Goal: Task Accomplishment & Management: Use online tool/utility

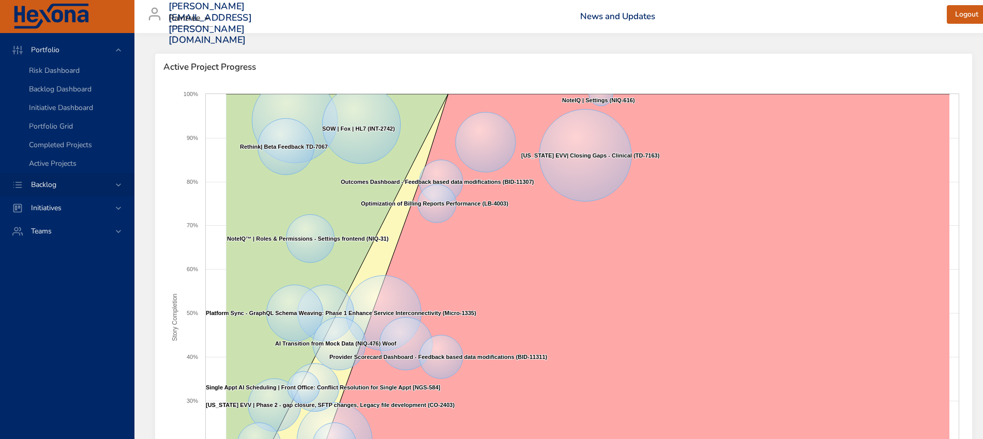
click at [118, 180] on icon at bounding box center [118, 185] width 10 height 10
click at [62, 97] on span "Backlog Details" at bounding box center [54, 94] width 50 height 10
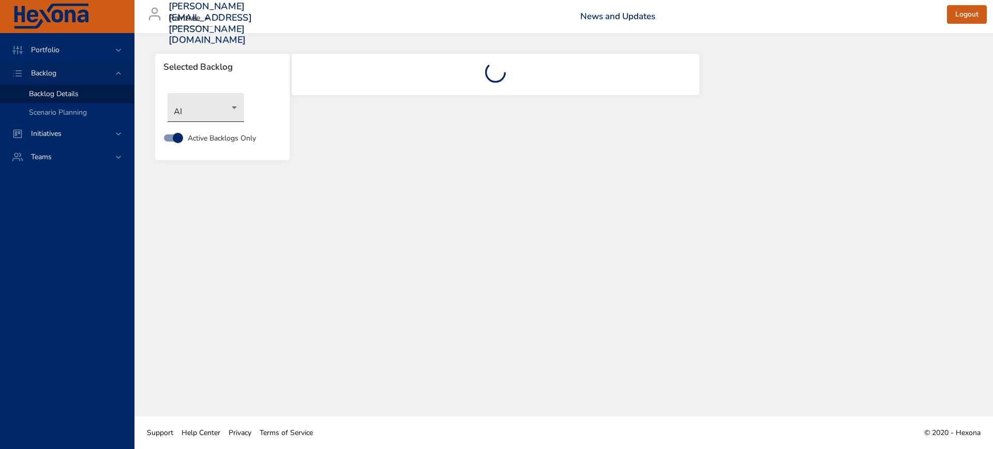
click at [220, 111] on body "Portfolio Backlog Backlog Details Scenario Planning Initiatives Teams [PERSON_N…" at bounding box center [496, 224] width 993 height 449
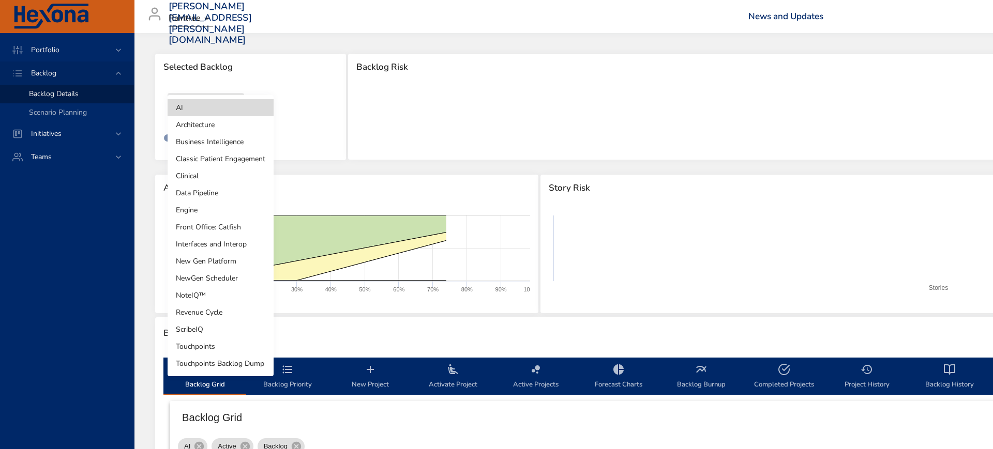
click at [218, 313] on li "Revenue Cycle" at bounding box center [221, 312] width 106 height 17
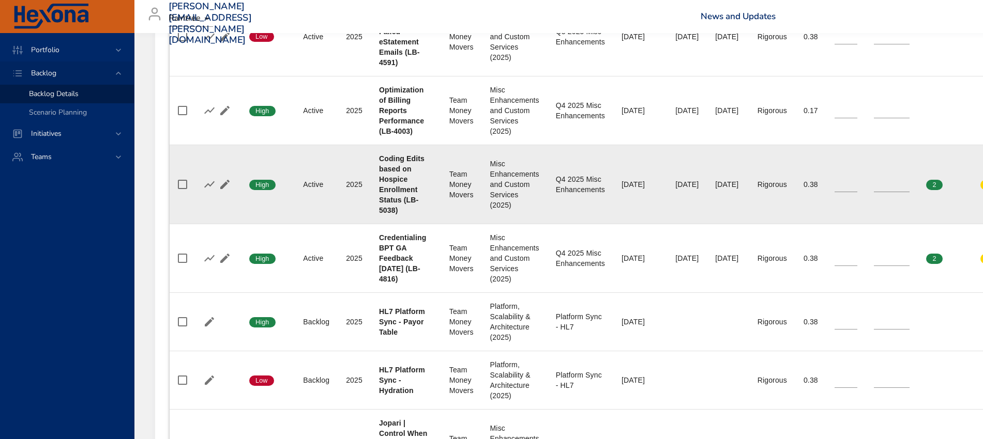
scroll to position [517, 0]
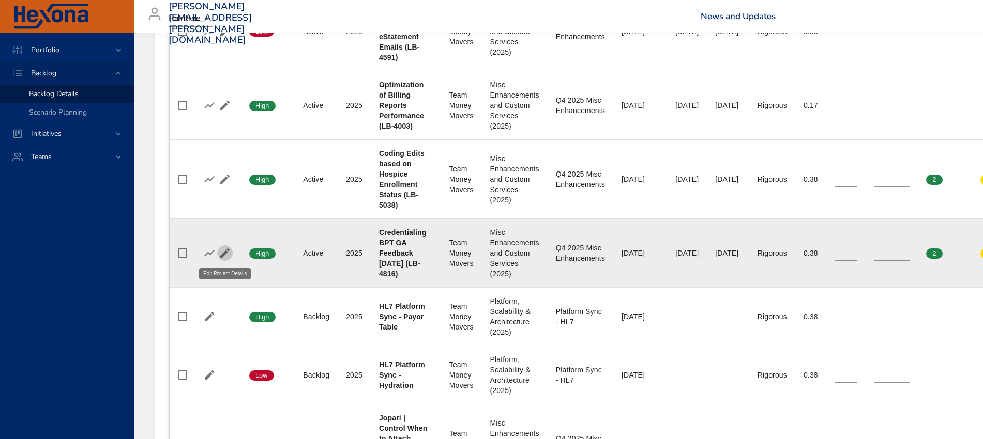
click at [225, 253] on icon "button" at bounding box center [224, 253] width 9 height 9
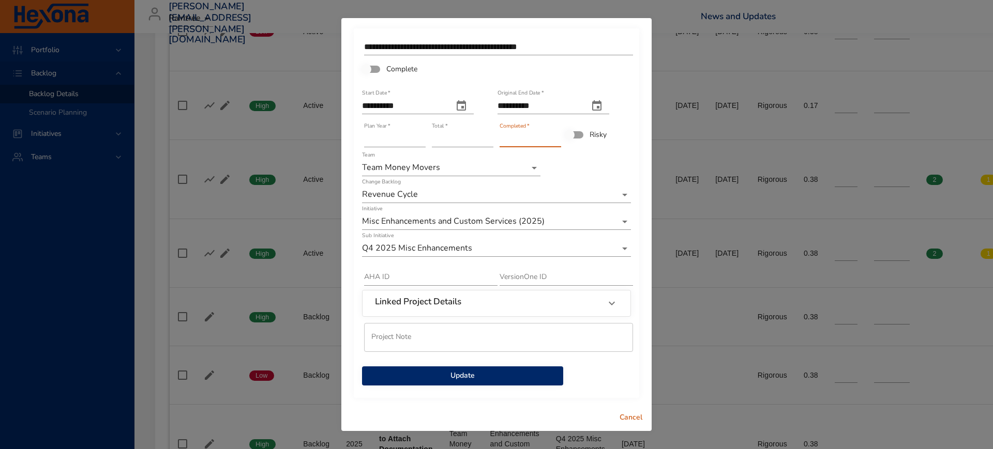
click at [557, 133] on input "*" at bounding box center [530, 139] width 62 height 17
type input "*"
click at [557, 133] on input "*" at bounding box center [530, 139] width 62 height 17
click at [464, 379] on span "Update" at bounding box center [462, 376] width 185 height 13
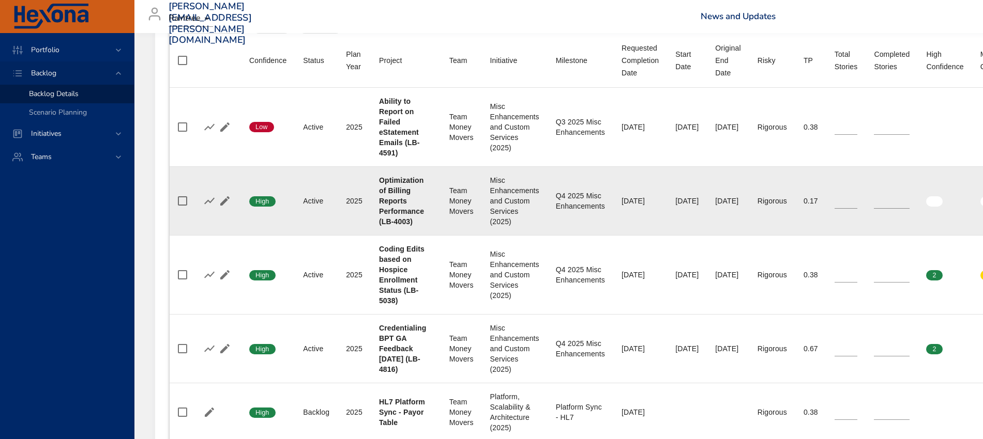
scroll to position [388, 0]
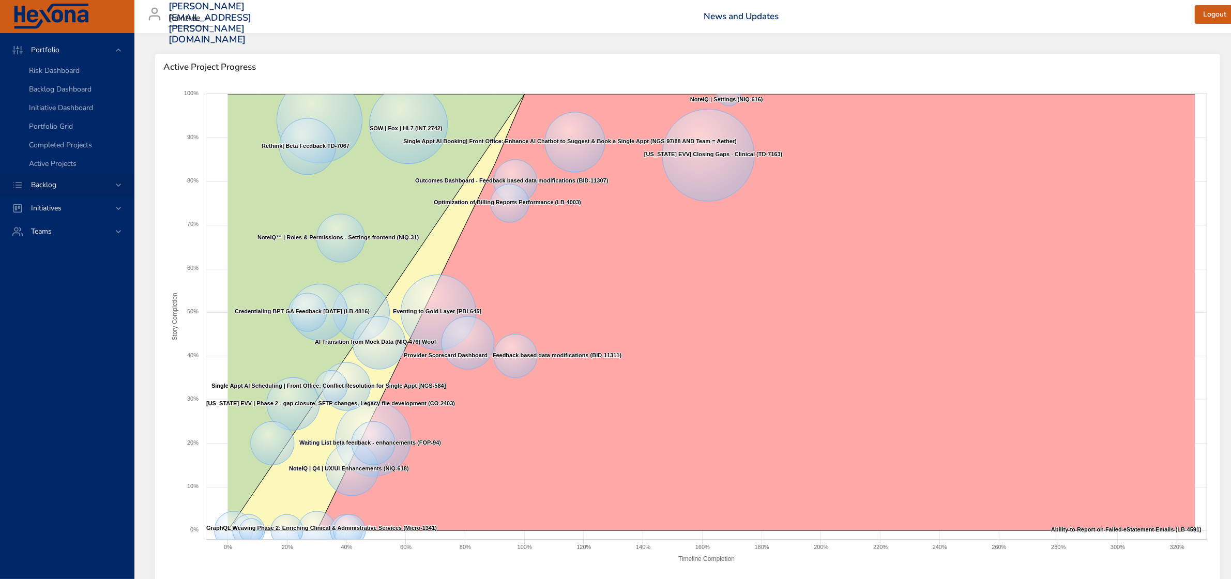
click at [112, 185] on div "Backlog" at bounding box center [68, 184] width 90 height 11
click at [74, 94] on span "Backlog Details" at bounding box center [54, 94] width 50 height 10
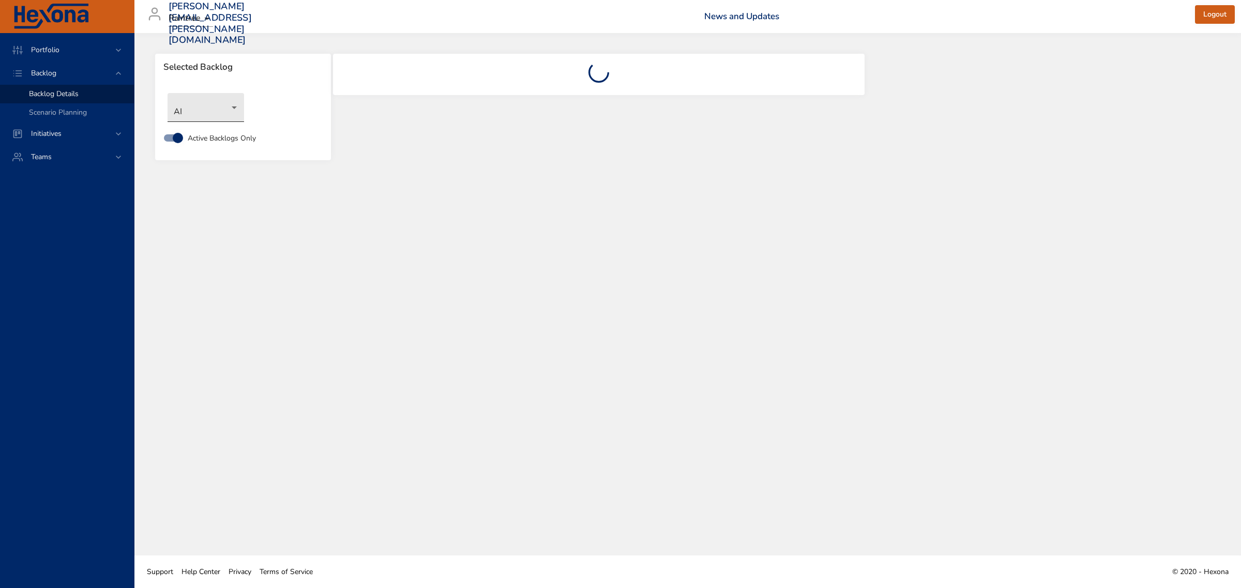
click at [228, 112] on body "Portfolio Backlog Backlog Details Scenario Planning Initiatives Teams [PERSON_N…" at bounding box center [620, 294] width 1241 height 588
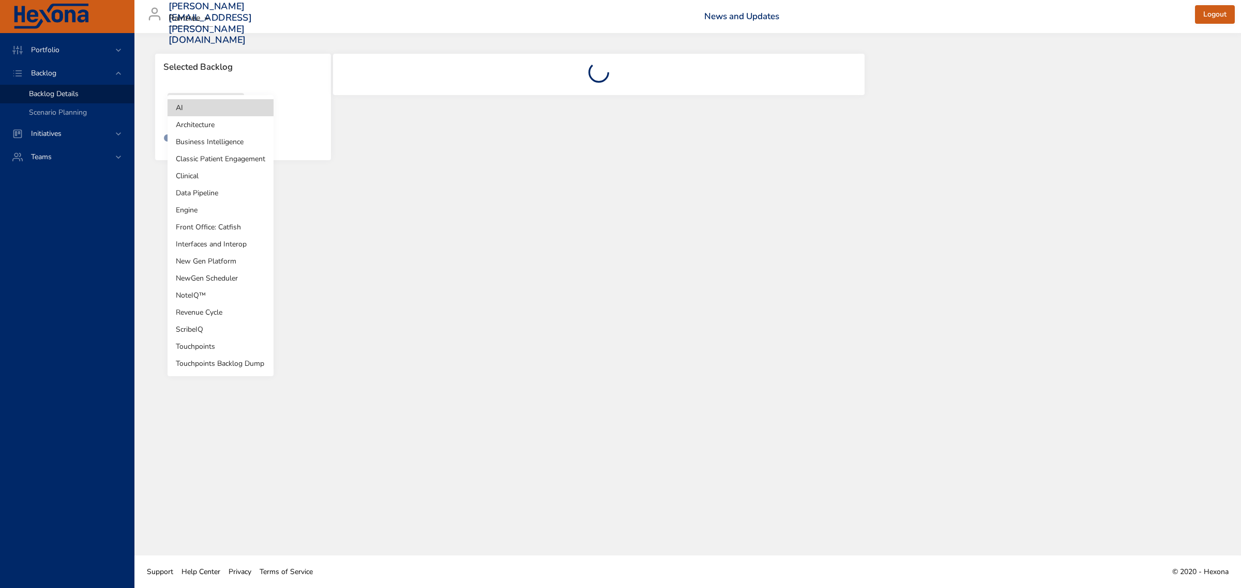
click at [228, 314] on li "Revenue Cycle" at bounding box center [221, 312] width 106 height 17
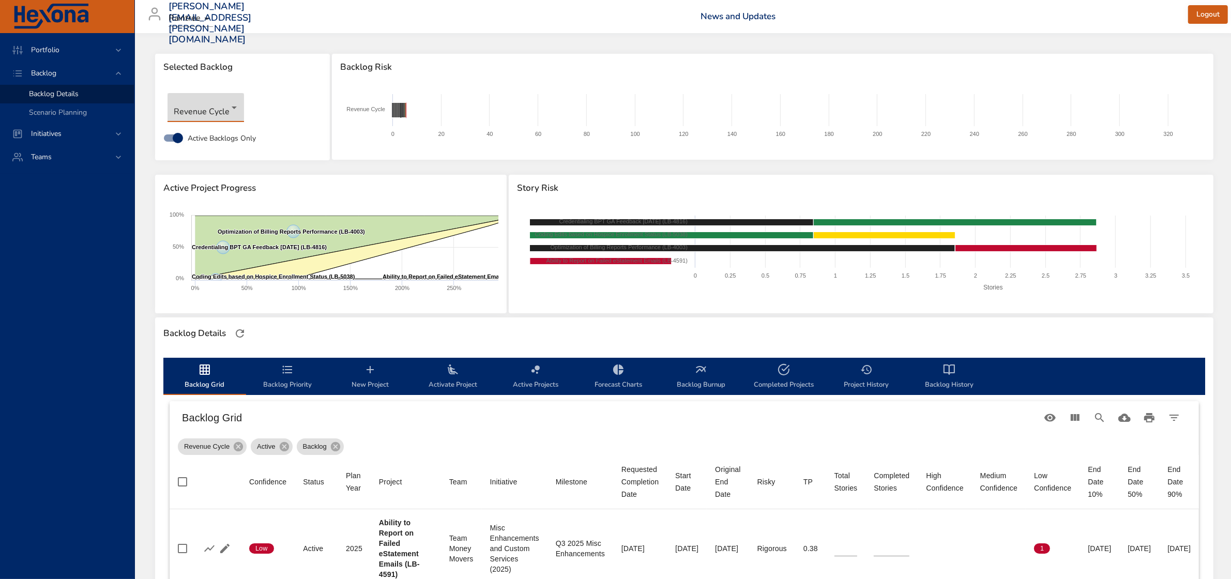
type input "*"
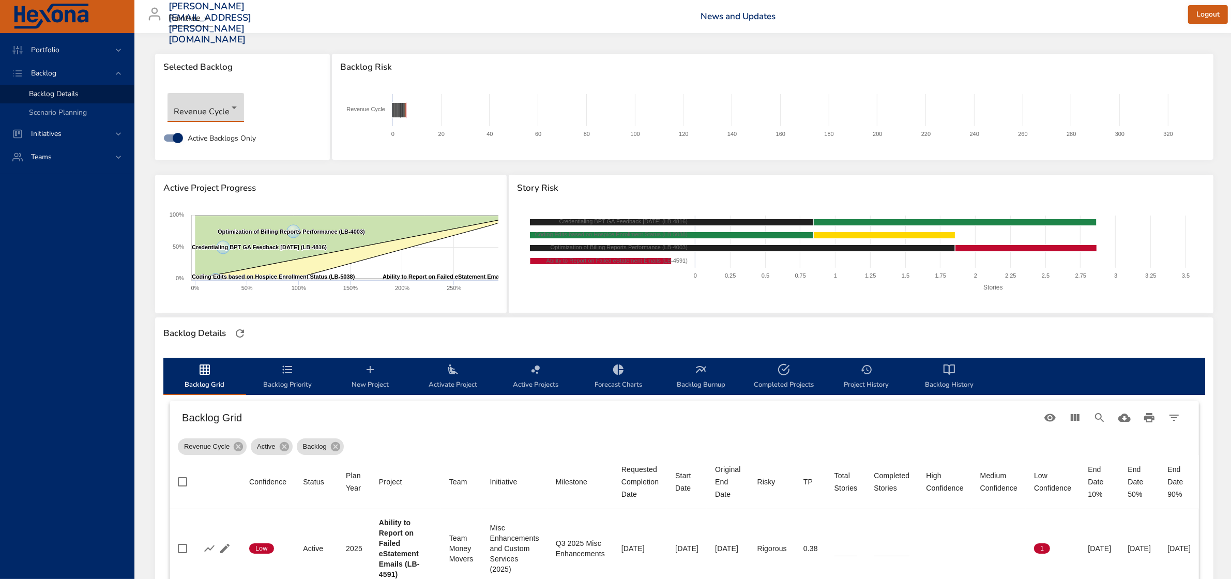
type input "*"
type input "**"
type input "*"
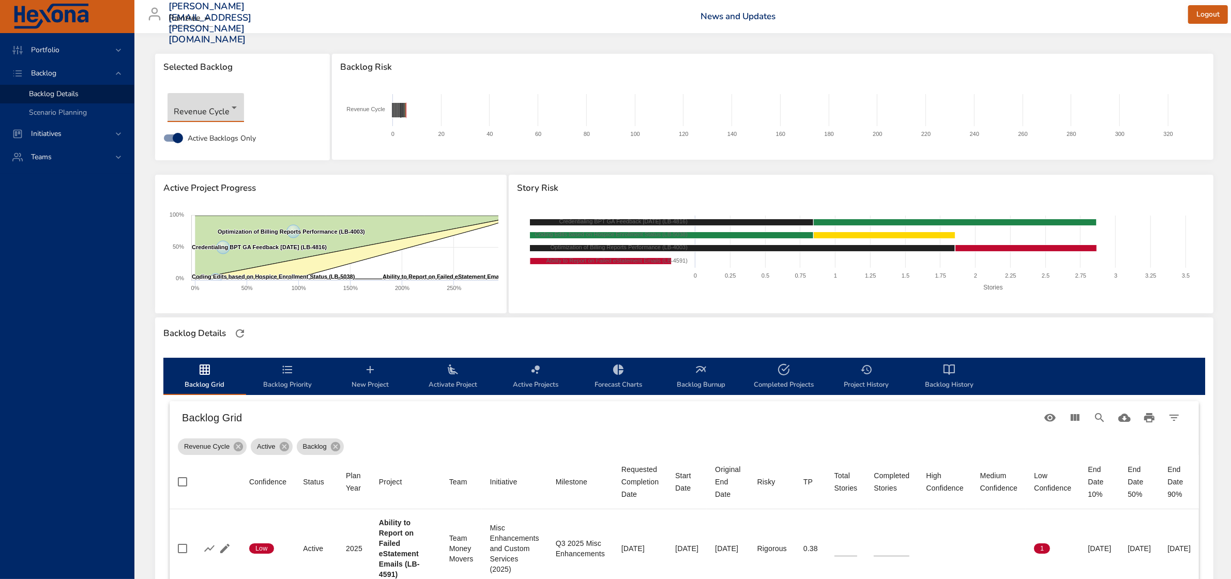
type input "*"
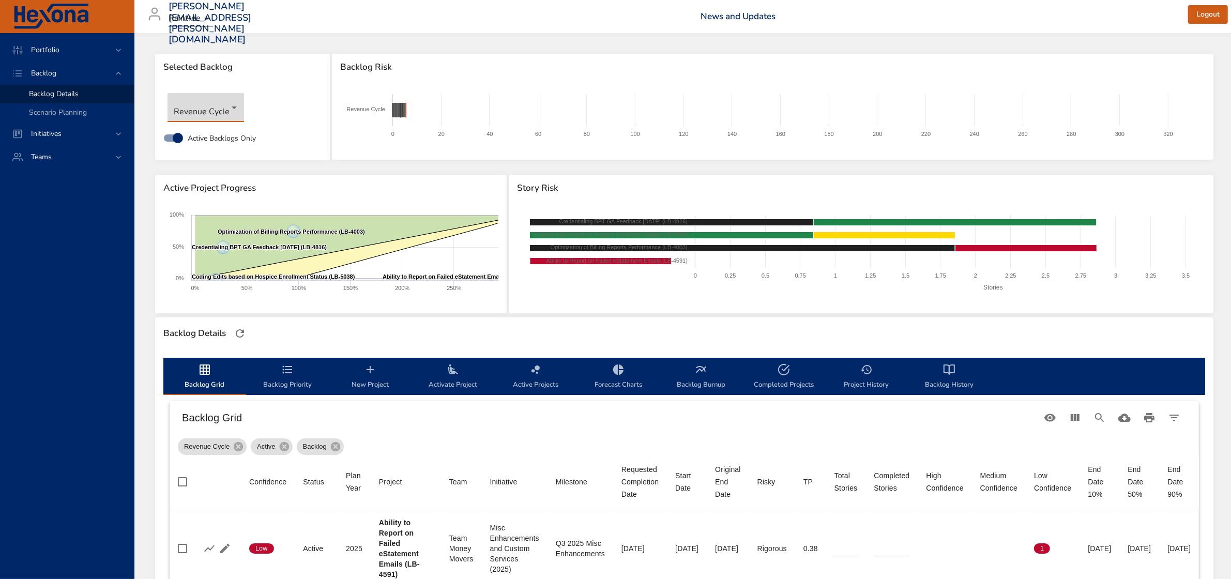
type input "*"
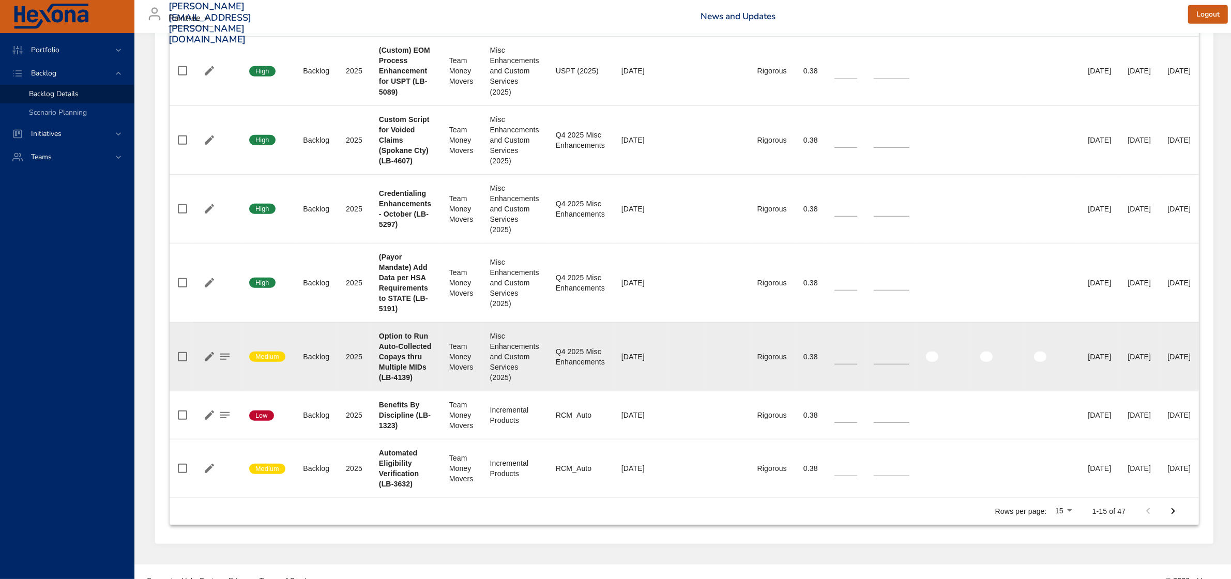
scroll to position [1053, 0]
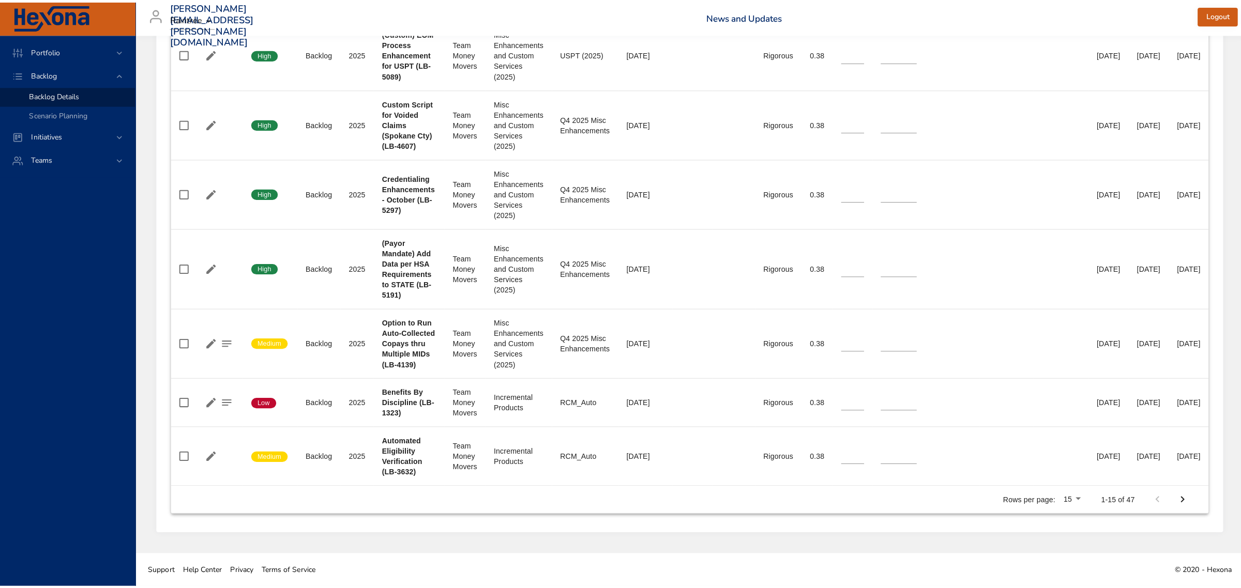
scroll to position [1043, 0]
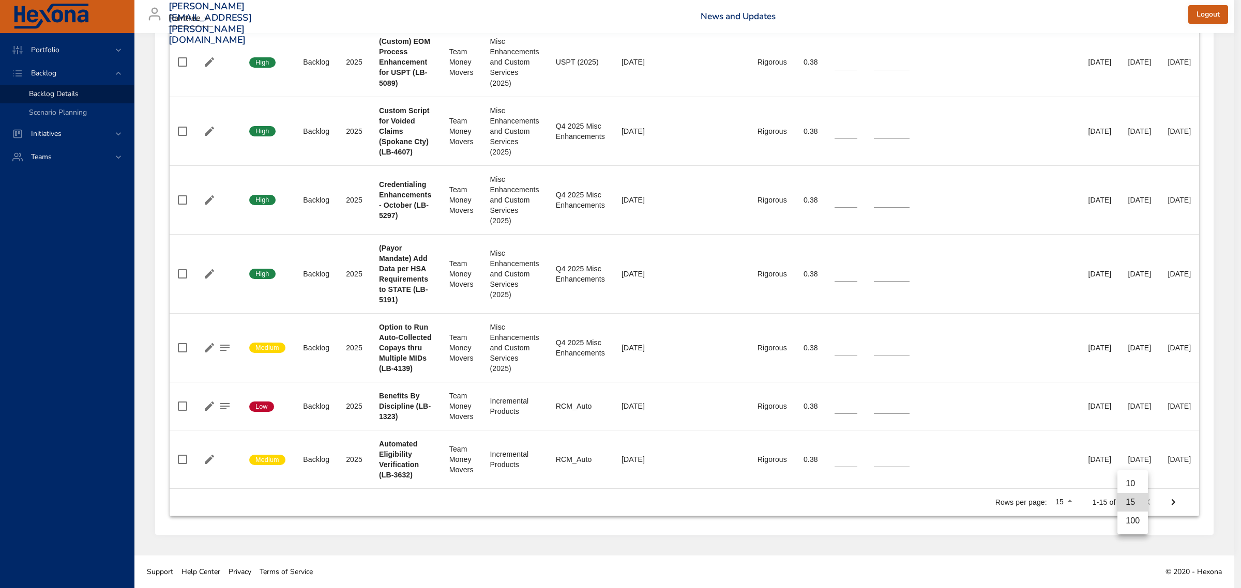
click at [1130, 523] on li "100" at bounding box center [1132, 521] width 31 height 19
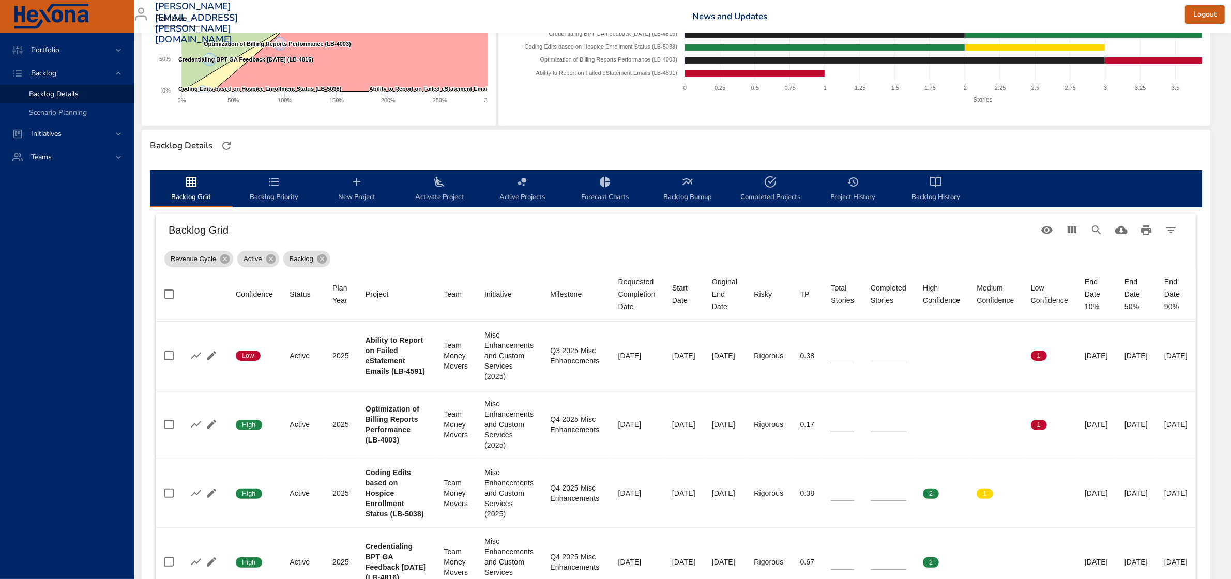
scroll to position [0, 72]
